Goal: Task Accomplishment & Management: Use online tool/utility

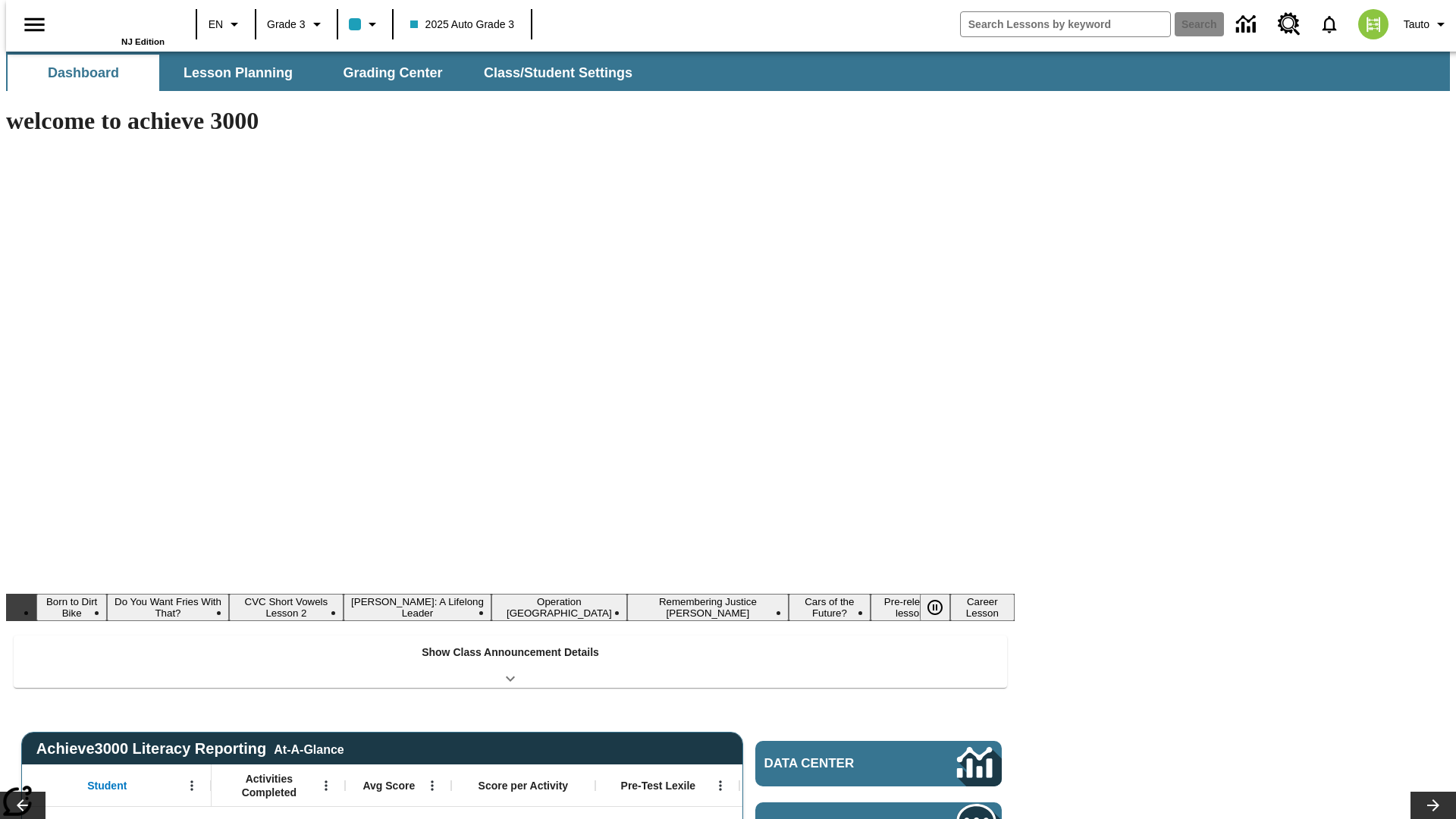
type input "-1"
click at [232, 73] on button "Lesson Planning" at bounding box center [238, 72] width 152 height 36
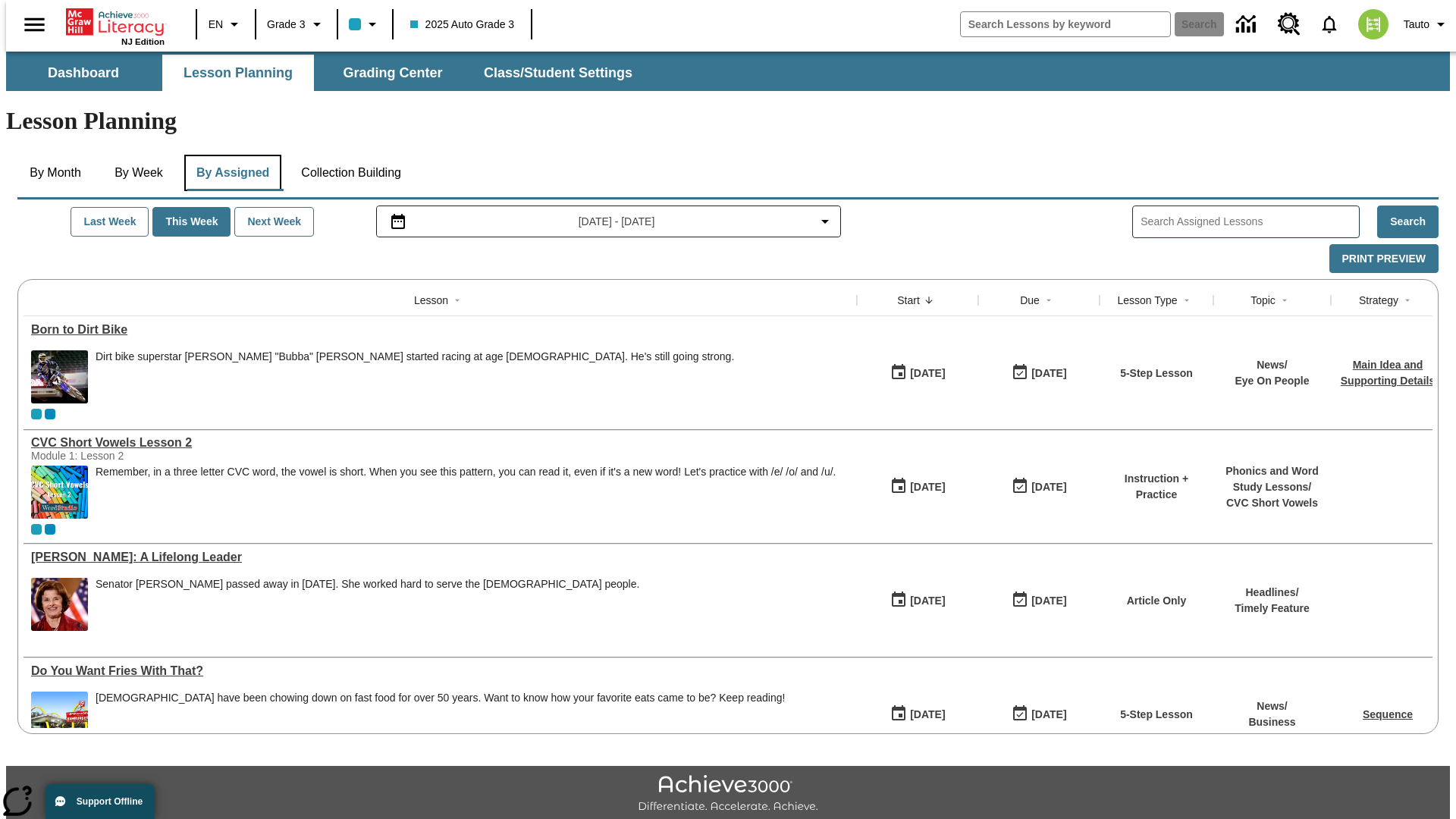
click at [229, 155] on button "By Assigned" at bounding box center [233, 173] width 97 height 36
click at [1391, 244] on button "Print Preview" at bounding box center [1384, 259] width 109 height 29
